Goal: Information Seeking & Learning: Learn about a topic

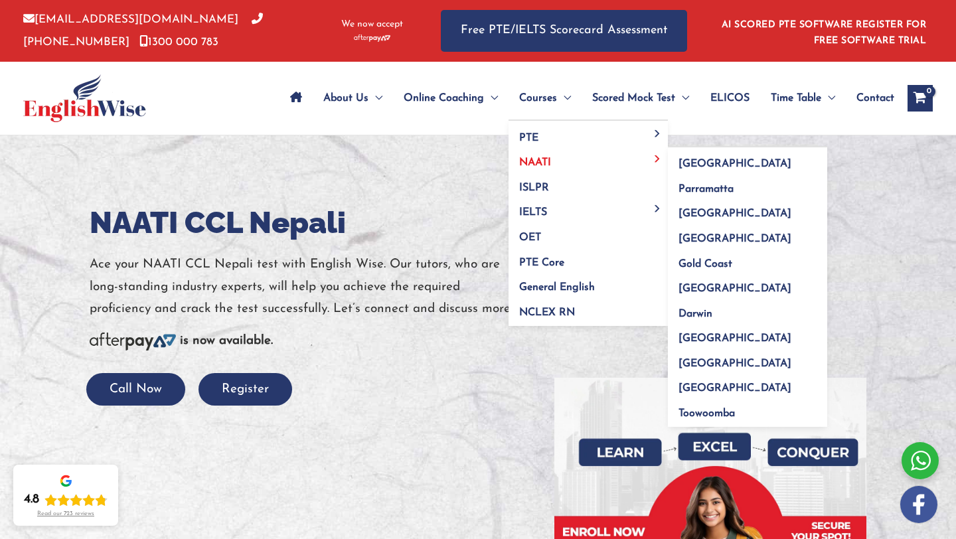
click at [537, 159] on span "NAATI" at bounding box center [535, 162] width 32 height 11
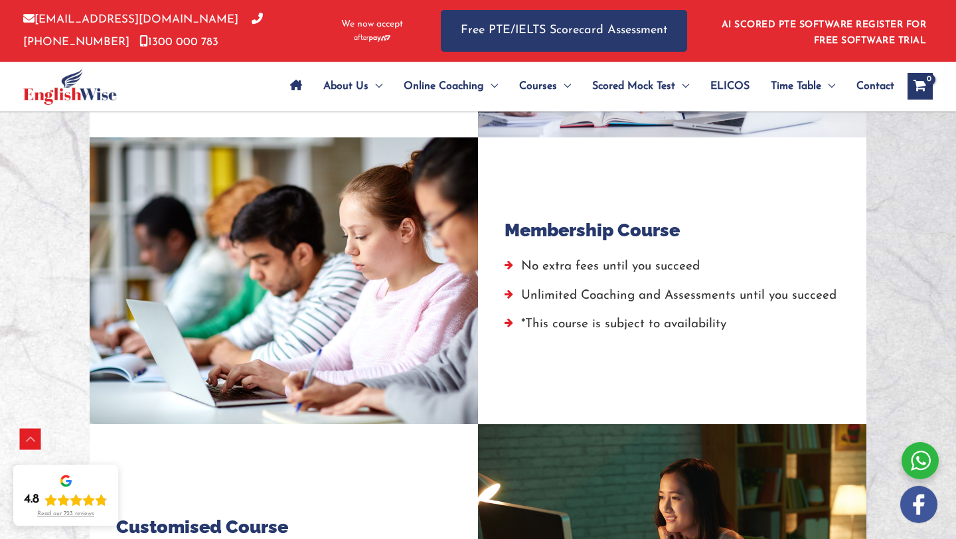
scroll to position [1056, 0]
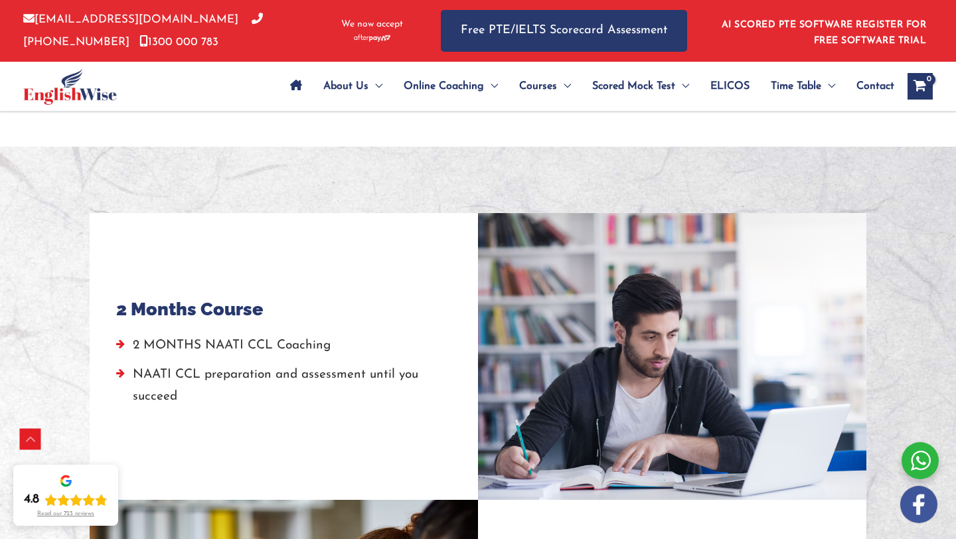
click at [161, 395] on li "NAATI CCL preparation and assessment until you succeed" at bounding box center [283, 389] width 335 height 51
click at [146, 359] on li "2 MONTHS NAATI CCL Coaching" at bounding box center [283, 348] width 335 height 29
click at [230, 337] on li "2 MONTHS NAATI CCL Coaching" at bounding box center [283, 348] width 335 height 29
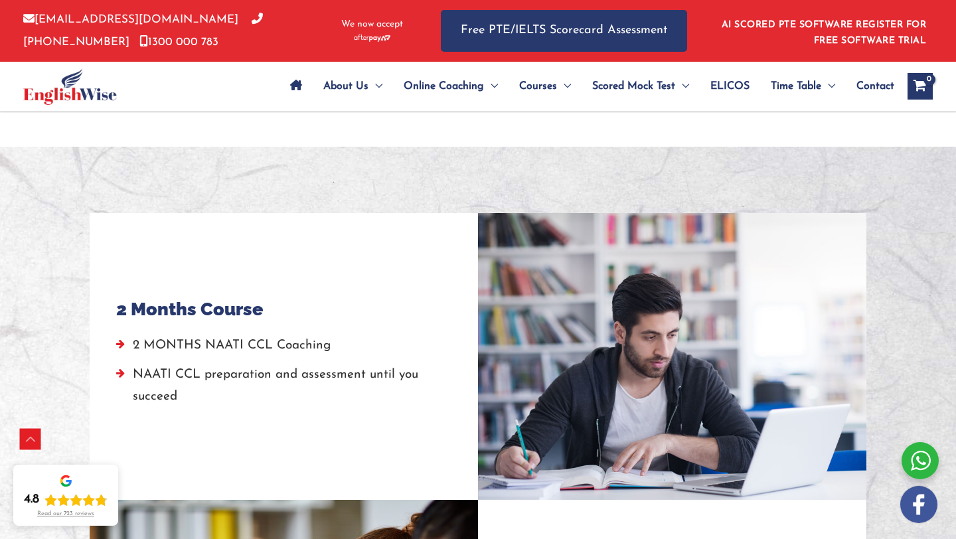
click at [230, 337] on li "2 MONTHS NAATI CCL Coaching" at bounding box center [283, 348] width 335 height 29
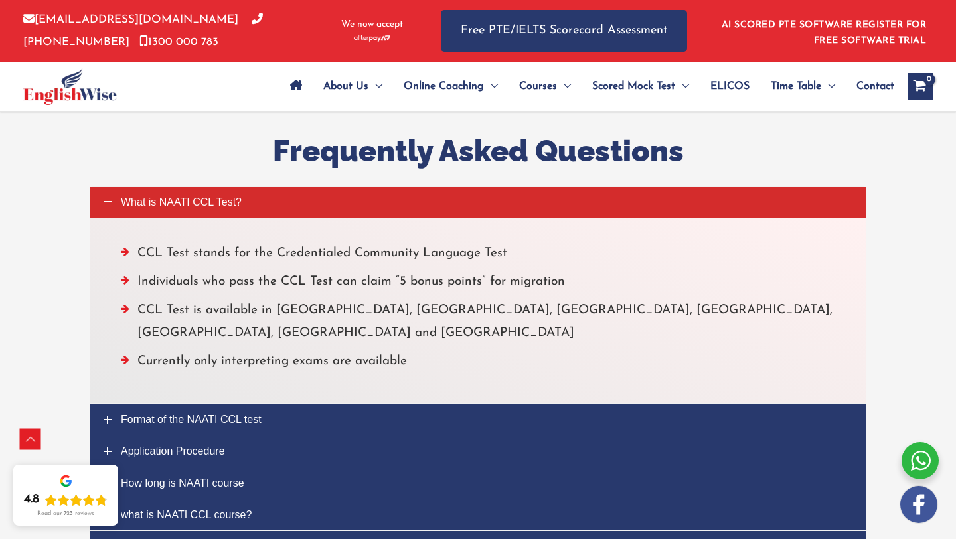
scroll to position [3190, 0]
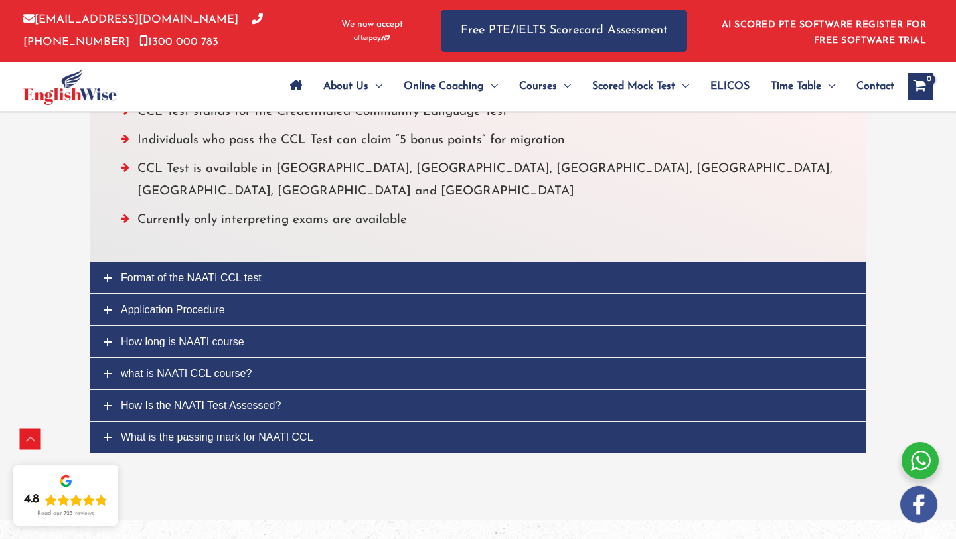
click at [233, 294] on link "Application Procedure" at bounding box center [477, 309] width 775 height 31
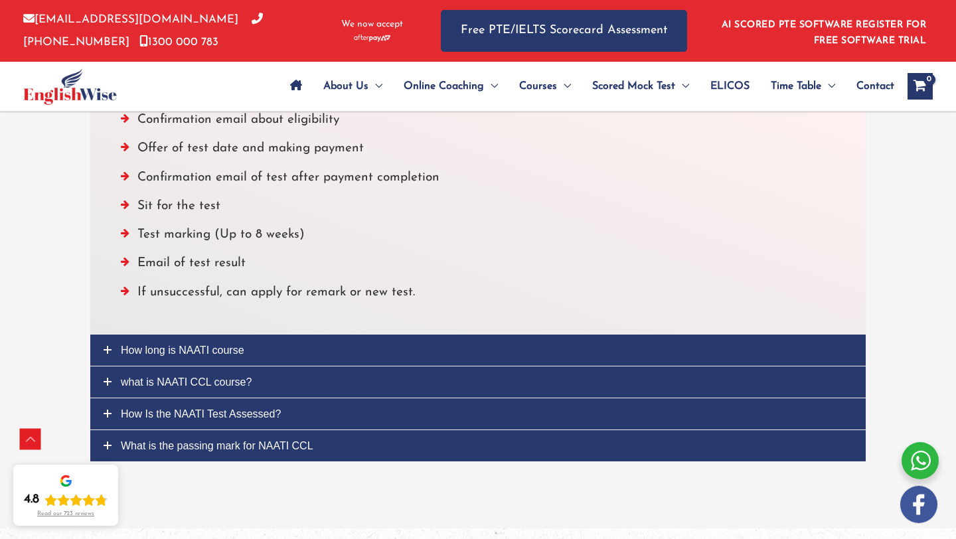
scroll to position [3285, 0]
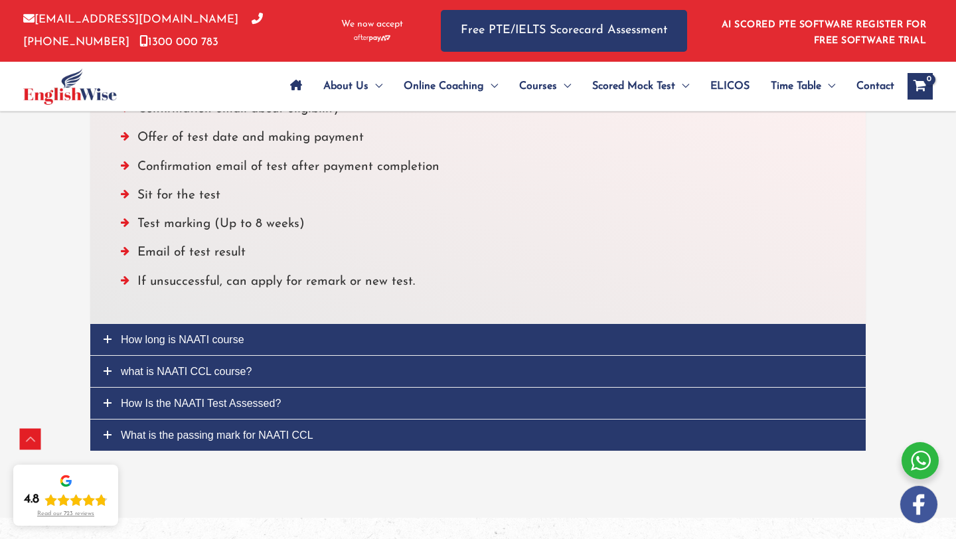
click at [283, 336] on link "How long is NAATI course" at bounding box center [477, 339] width 775 height 31
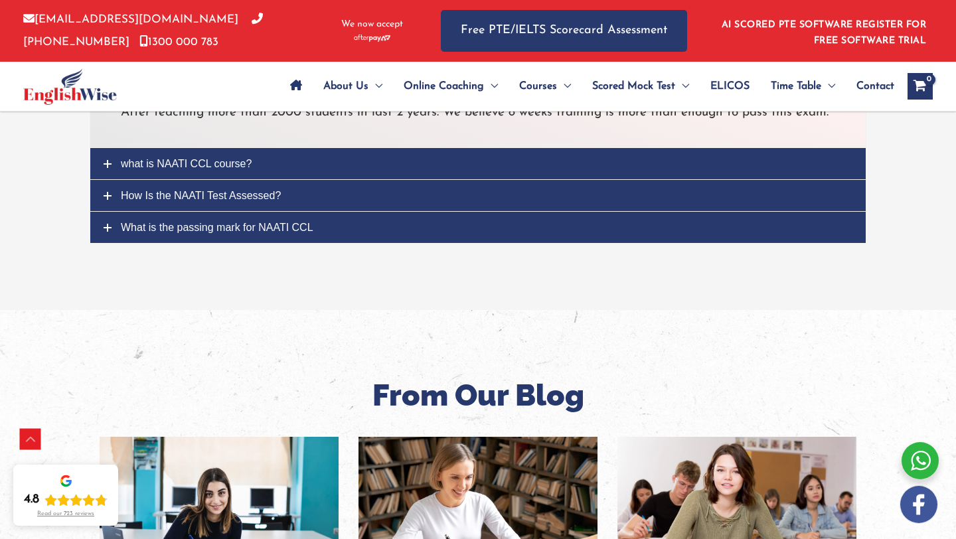
scroll to position [3156, 0]
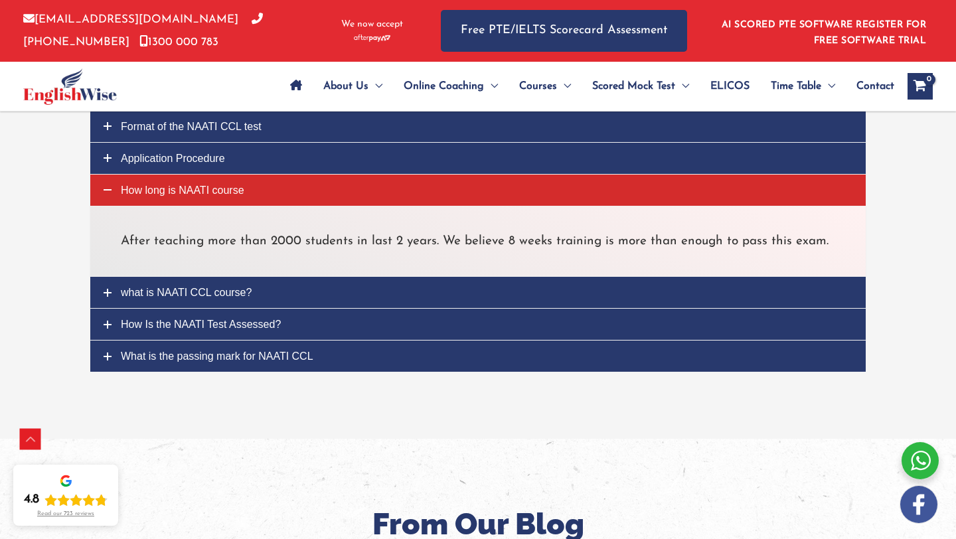
click at [261, 293] on link "what is NAATI CCL course?" at bounding box center [477, 292] width 775 height 31
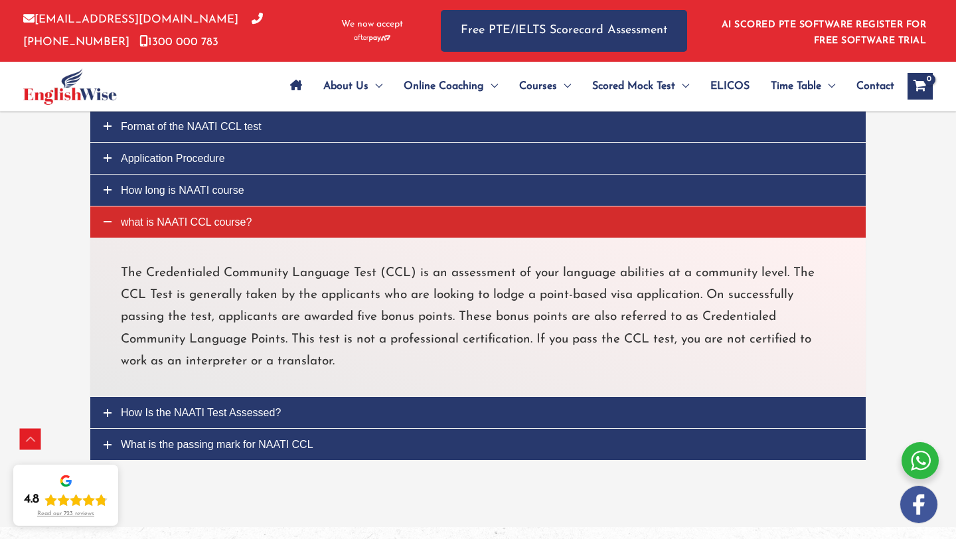
scroll to position [3276, 0]
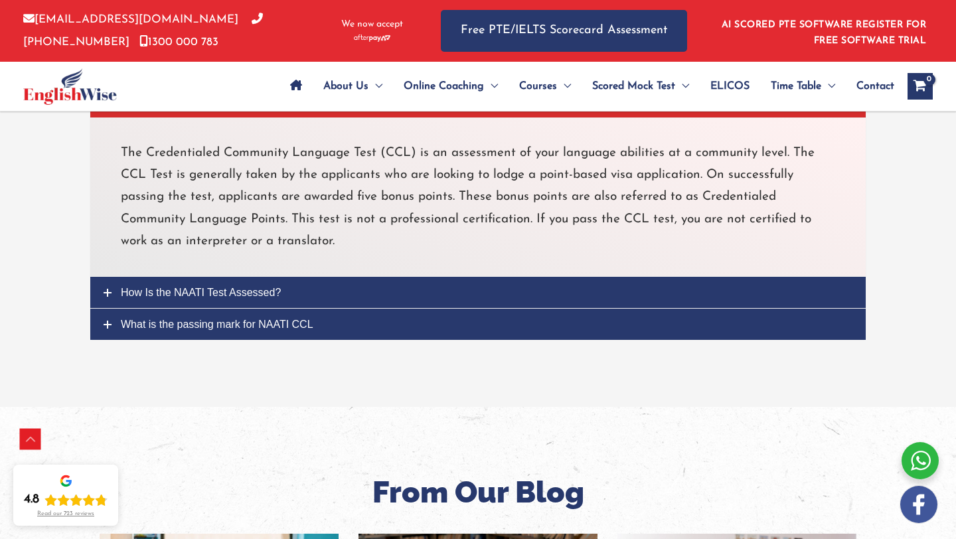
click at [313, 290] on link "How Is the NAATI Test Assessed?" at bounding box center [477, 292] width 775 height 31
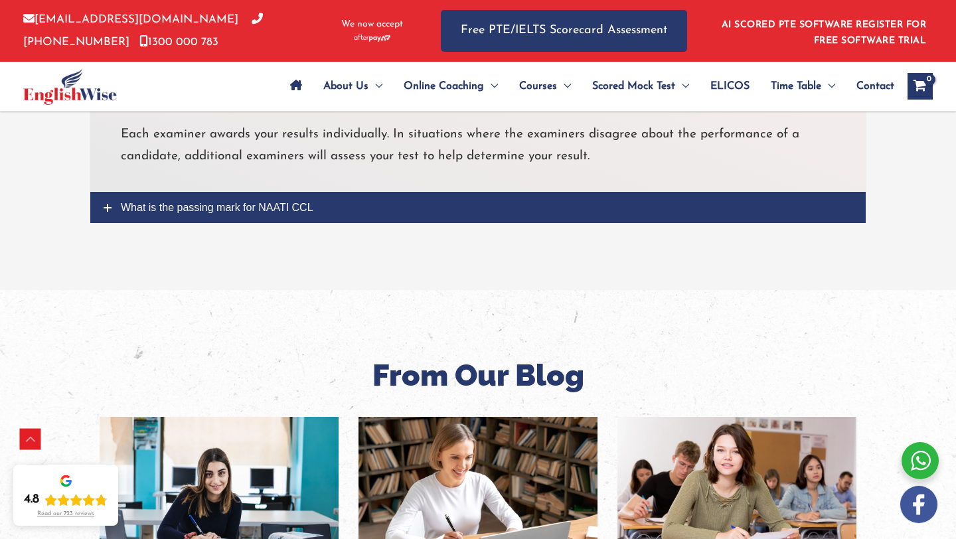
scroll to position [3596, 0]
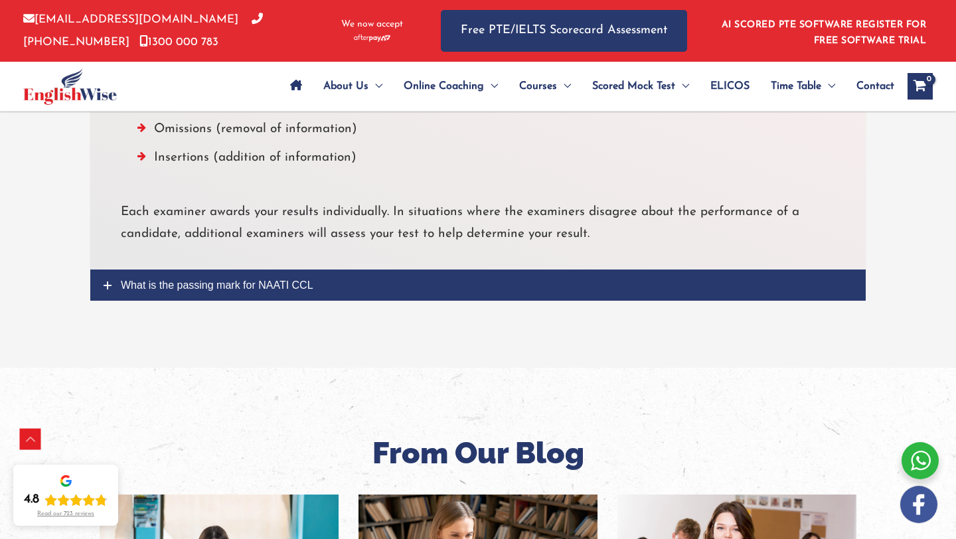
click at [317, 281] on link "What is the passing mark for NAATI CCL" at bounding box center [477, 284] width 775 height 31
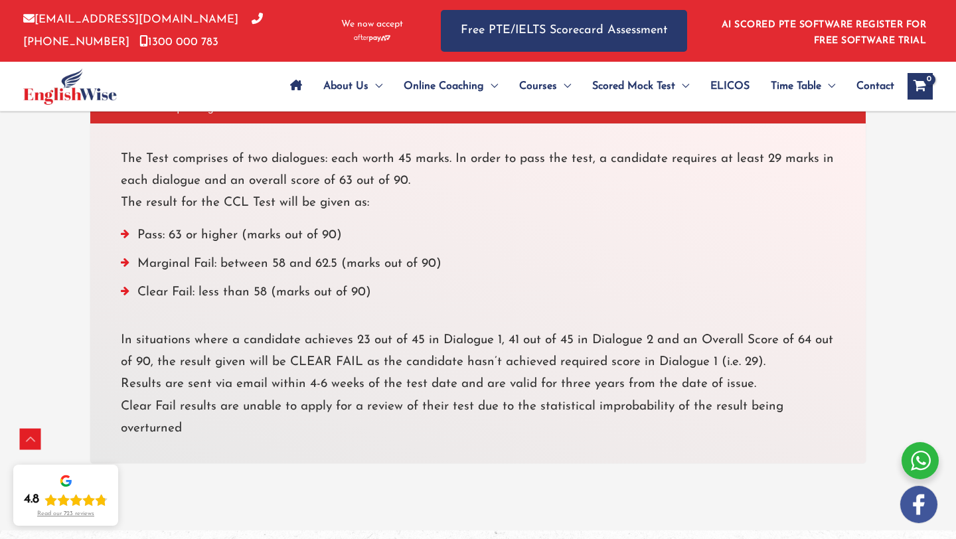
scroll to position [3283, 0]
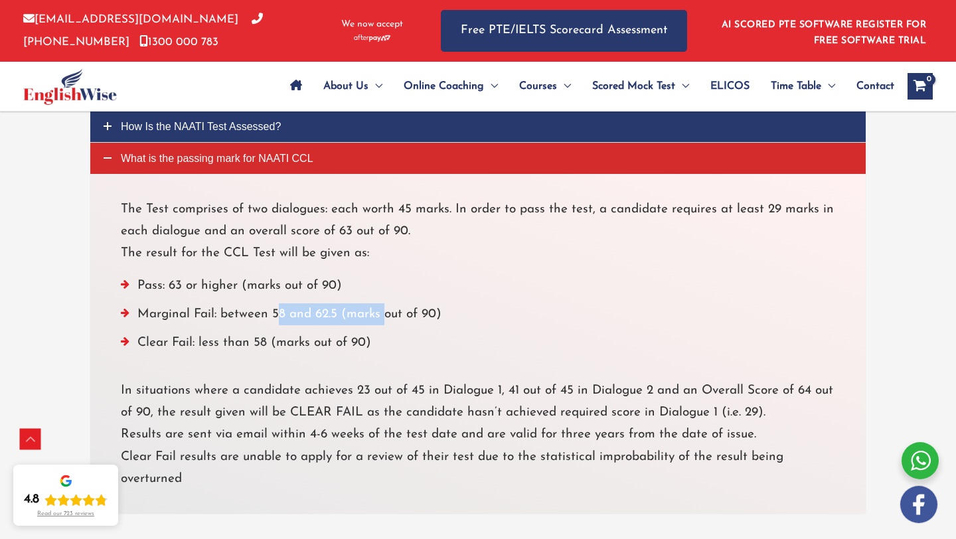
drag, startPoint x: 275, startPoint y: 309, endPoint x: 386, endPoint y: 312, distance: 110.8
click at [386, 312] on li "Marginal Fail: between 58 and 62.5 (marks out of 90)" at bounding box center [478, 317] width 714 height 29
click at [334, 355] on li "Clear Fail: less than 58 (marks out of 90)" at bounding box center [478, 346] width 714 height 29
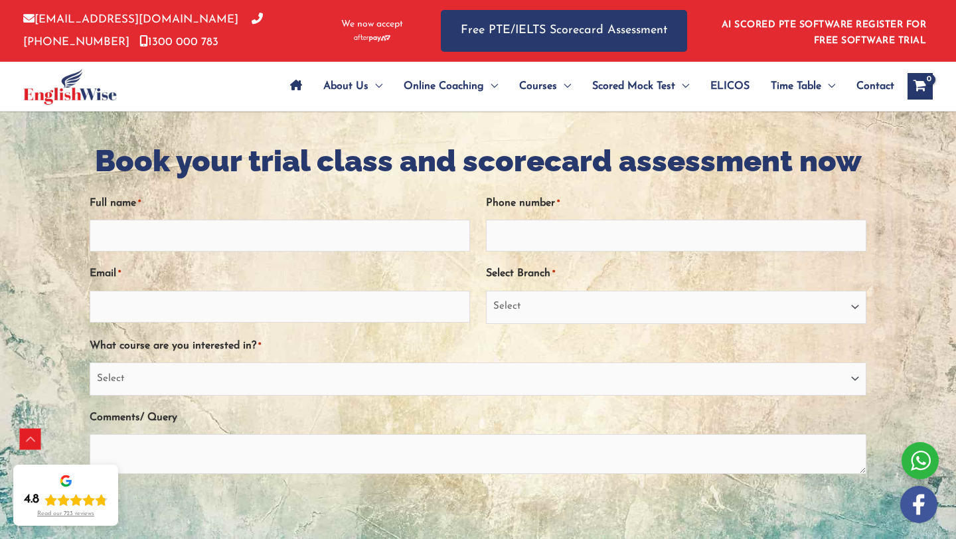
scroll to position [0, 0]
